Goal: Task Accomplishment & Management: Use online tool/utility

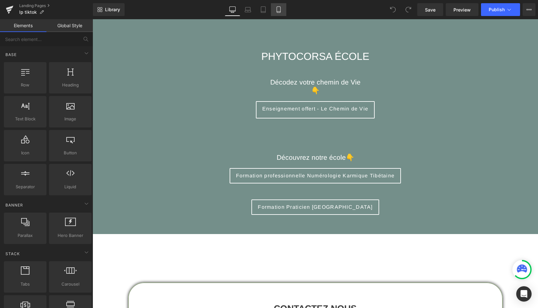
click at [278, 10] on icon at bounding box center [278, 9] width 6 height 6
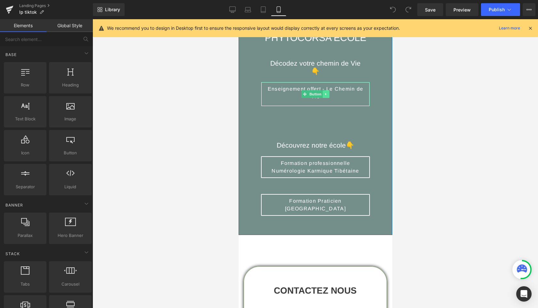
click at [325, 94] on icon at bounding box center [325, 94] width 1 height 2
click at [323, 94] on icon at bounding box center [322, 95] width 4 height 4
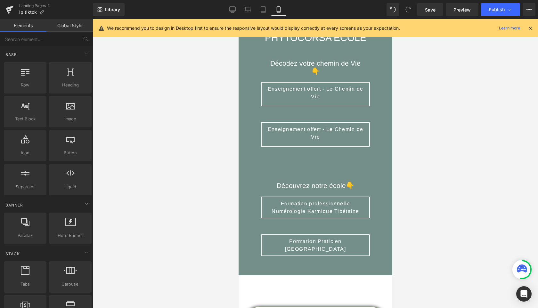
click at [529, 29] on icon at bounding box center [530, 28] width 6 height 6
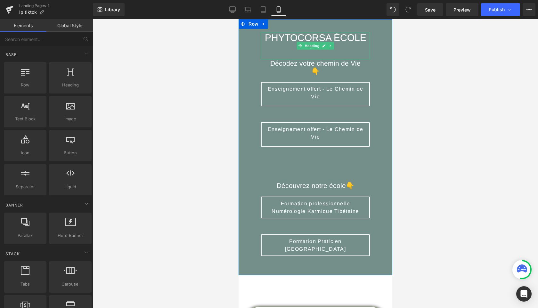
click at [326, 53] on div "PHYTOCORSA ÉCOLE" at bounding box center [315, 45] width 109 height 27
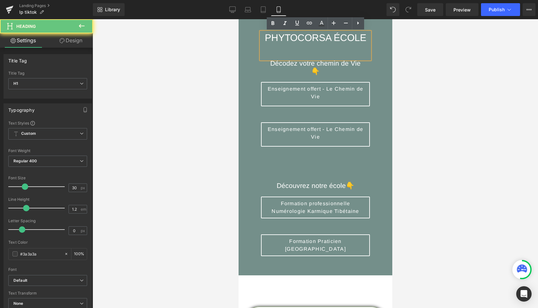
click at [326, 53] on div "PHYTOCORSA ÉCOLE" at bounding box center [315, 45] width 109 height 27
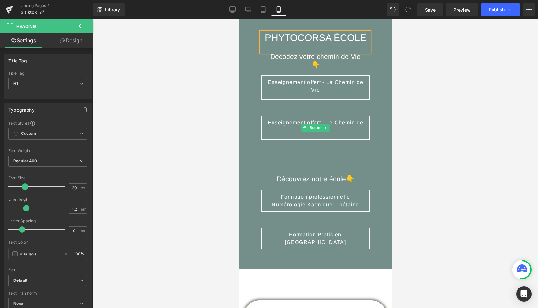
click at [327, 123] on span "Enseignement offert - Le Chemin de Vie" at bounding box center [315, 126] width 98 height 15
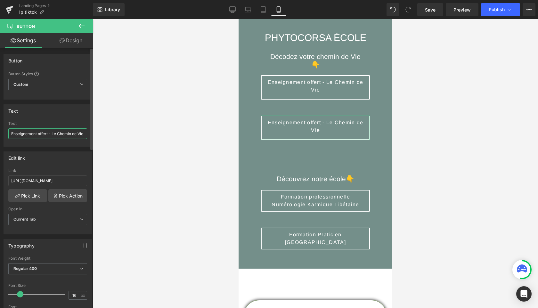
click at [58, 134] on input "Enseignement offert - Le Chemin de Vie" at bounding box center [47, 133] width 79 height 11
drag, startPoint x: 52, startPoint y: 134, endPoint x: 109, endPoint y: 138, distance: 57.7
click at [109, 138] on div "You are previewing how the will restyle your page. You can not edit Elements in…" at bounding box center [269, 159] width 538 height 319
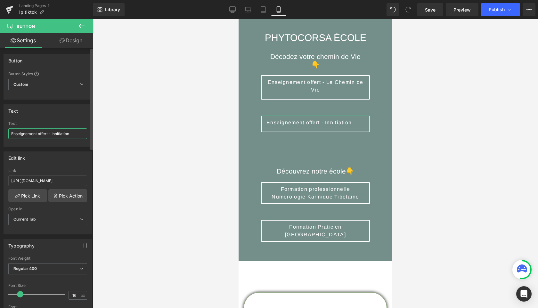
click at [56, 134] on input "Enseignement offert - Innitiation" at bounding box center [47, 133] width 79 height 11
click at [75, 134] on input "Enseignement offert - Initiation" at bounding box center [47, 133] width 79 height 11
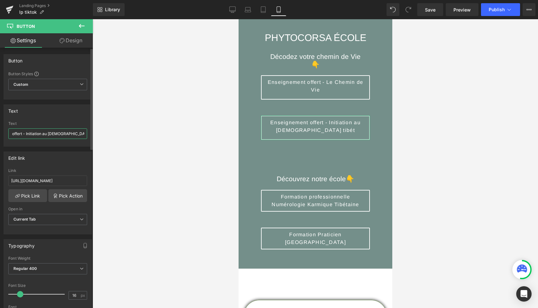
scroll to position [0, 31]
type input "Enseignement offert - Initiation au bouddhissme tibétain"
click at [31, 194] on link "Pick Link" at bounding box center [27, 195] width 39 height 13
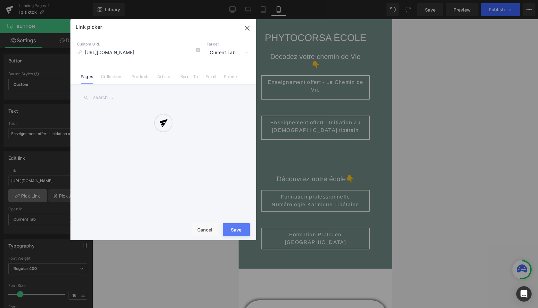
scroll to position [0, 40]
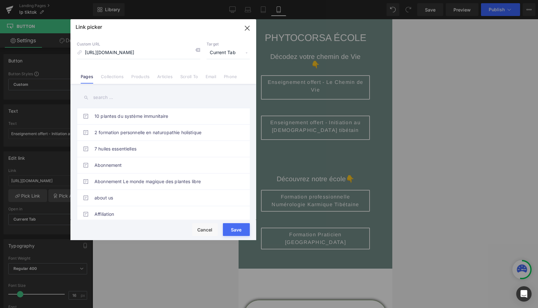
click at [116, 97] on input "text" at bounding box center [163, 97] width 173 height 14
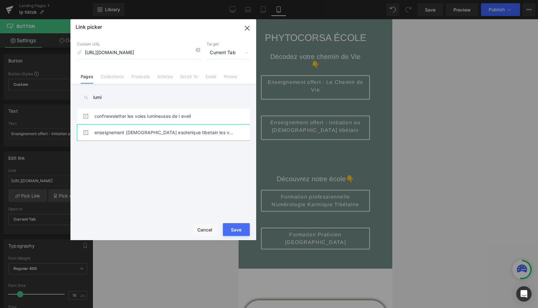
type input "lumi"
click at [143, 133] on link "enseignement bouddhisme esoterique tibetain les voies lumineuses de l'eveil" at bounding box center [164, 133] width 141 height 16
type input "/pages/enseignement-[DEMOGRAPHIC_DATA]-esoterique-tibetain-les-voies-lumineuses…"
click at [236, 230] on button "Save" at bounding box center [236, 229] width 27 height 13
type input "/pages/enseignement-[DEMOGRAPHIC_DATA]-esoterique-tibetain-les-voies-lumineuses…"
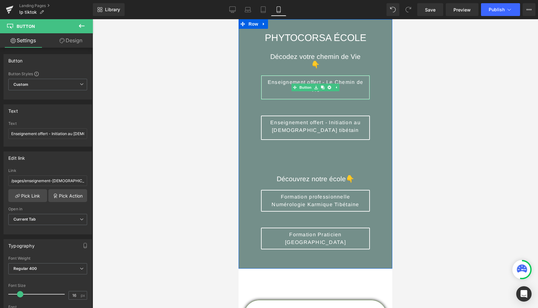
click at [349, 93] on span "Enseignement offert - Le Chemin de Vie" at bounding box center [315, 85] width 98 height 15
click at [69, 133] on input "Enseignement offert - Le Chemin de Vie" at bounding box center [47, 133] width 79 height 11
click at [82, 134] on input "Enseignement offert - Le Chemin de Vie" at bounding box center [47, 133] width 79 height 11
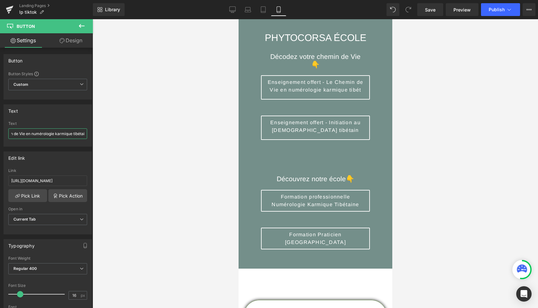
scroll to position [0, 66]
type input "Enseignement offert - Le Chemin de Vie en numérologie karmique tibétaine"
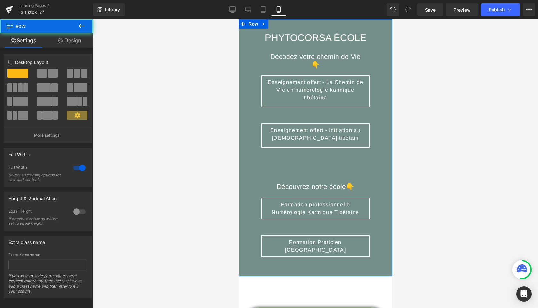
click at [246, 90] on div "PHYTOCORSA ÉCOLE Heading Décodez votre chemin de Vie 👇 Heading Enseignement off…" at bounding box center [315, 147] width 154 height 257
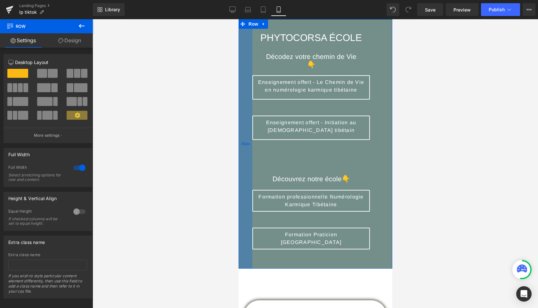
drag, startPoint x: 249, startPoint y: 91, endPoint x: 241, endPoint y: 91, distance: 8.7
click at [241, 91] on div "43px" at bounding box center [245, 143] width 14 height 249
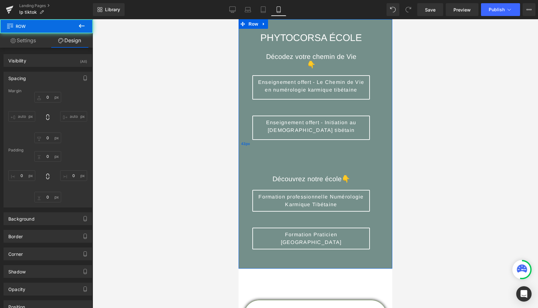
type input "0"
type input "40"
type input "70"
type input "10"
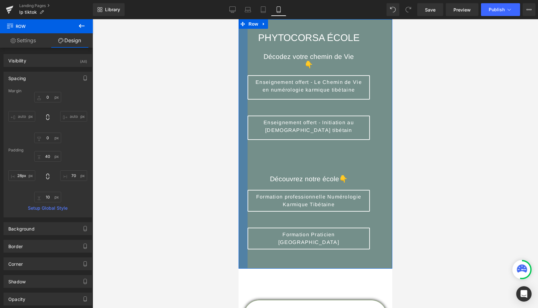
drag, startPoint x: 248, startPoint y: 91, endPoint x: 243, endPoint y: 91, distance: 4.8
click at [243, 91] on div at bounding box center [242, 143] width 9 height 249
click at [27, 176] on input "28px" at bounding box center [21, 175] width 27 height 11
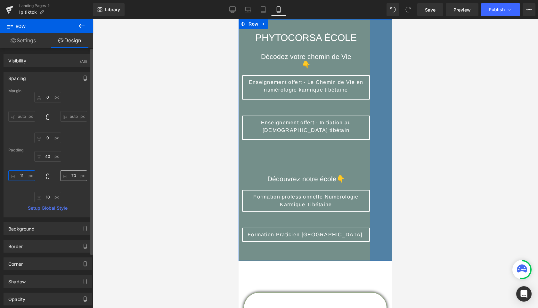
type input "11"
click at [75, 176] on input "70" at bounding box center [73, 175] width 27 height 11
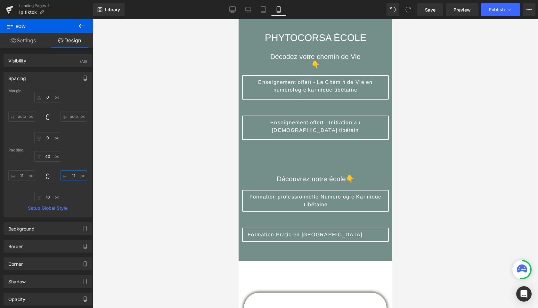
type input "1"
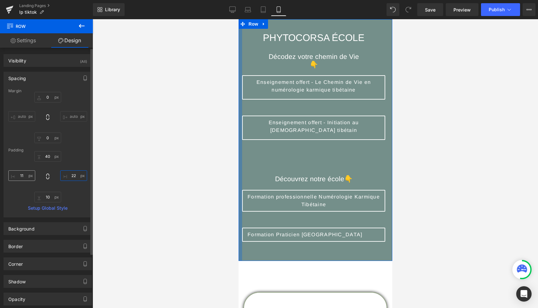
type input "22"
click at [25, 176] on input "11" at bounding box center [21, 175] width 27 height 11
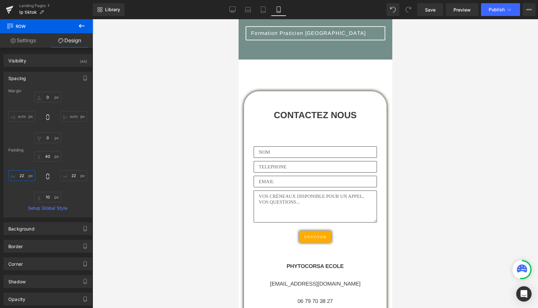
scroll to position [171, 0]
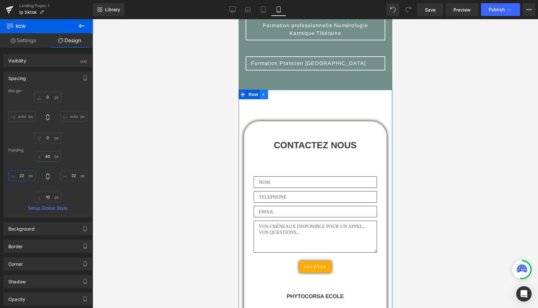
type input "22"
click at [266, 93] on icon at bounding box center [263, 94] width 4 height 5
click at [281, 95] on icon at bounding box center [280, 94] width 4 height 5
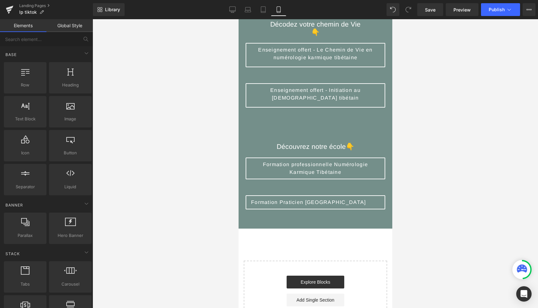
scroll to position [0, 0]
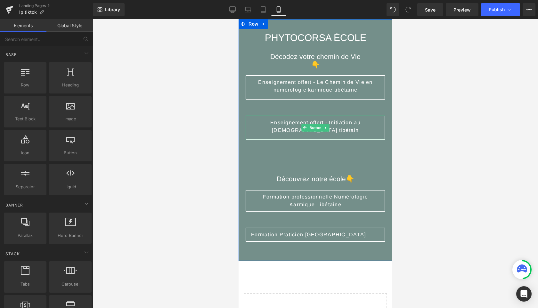
click at [369, 122] on span "Enseignement offert - Initiation au bouddhissme tibétain" at bounding box center [315, 126] width 129 height 15
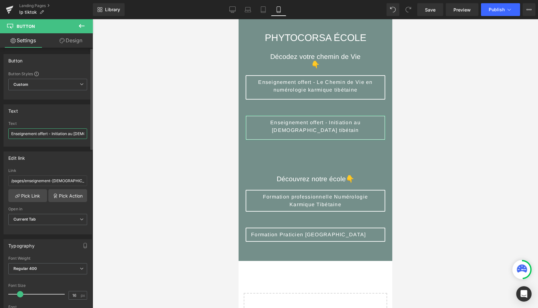
click at [67, 133] on input "Enseignement offert - Initiation au bouddhissme tibétain" at bounding box center [47, 133] width 79 height 11
click at [60, 134] on input "Enseignement offert - Initiation au bouddhissme tibétain" at bounding box center [47, 133] width 79 height 11
type input "Enseignement offert - Initiation au bouddhisme tibétain"
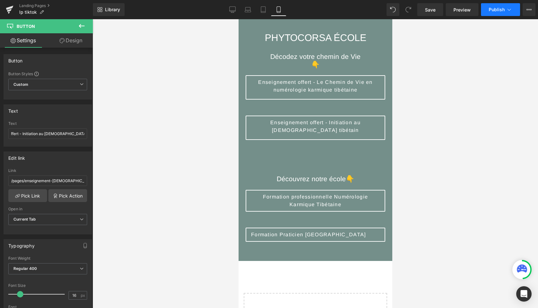
scroll to position [0, 0]
click at [502, 12] on span "Publish" at bounding box center [497, 9] width 16 height 5
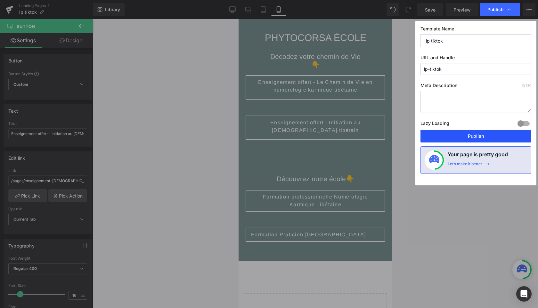
click at [477, 135] on button "Publish" at bounding box center [475, 136] width 111 height 13
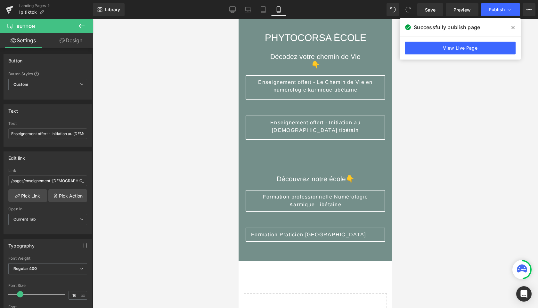
click at [513, 28] on icon at bounding box center [512, 27] width 3 height 5
